Goal: Transaction & Acquisition: Obtain resource

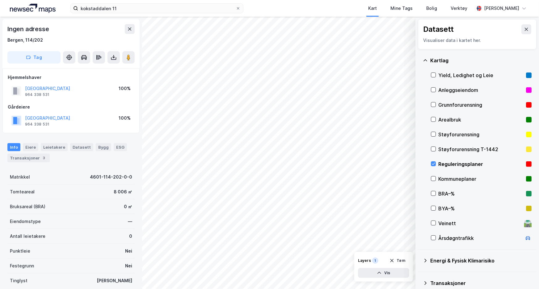
scroll to position [46, 0]
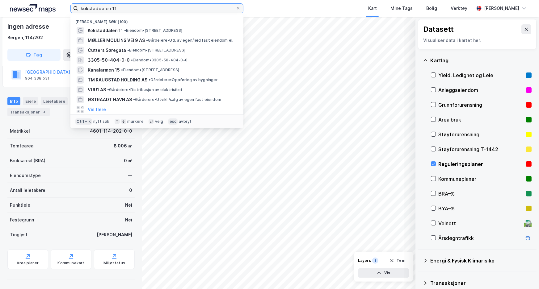
drag, startPoint x: 124, startPoint y: 11, endPoint x: 61, endPoint y: 2, distance: 64.0
click at [61, 2] on div "kokstaddalen 11 Nylige søk (100) [GEOGRAPHIC_DATA] 11 • Eiendom • [STREET_ADDRE…" at bounding box center [269, 8] width 539 height 17
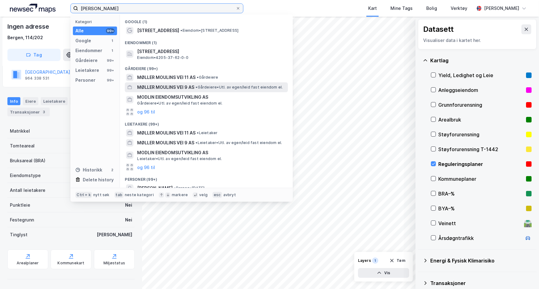
type input "[PERSON_NAME]"
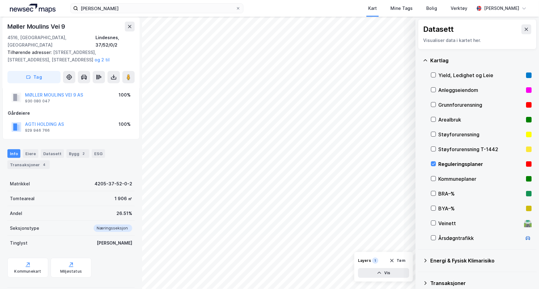
scroll to position [46, 0]
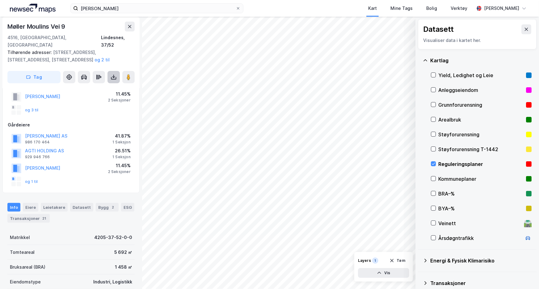
click at [112, 73] on button at bounding box center [113, 77] width 12 height 12
click at [111, 85] on div "Last ned grunnbok" at bounding box center [87, 90] width 66 height 10
